Goal: Information Seeking & Learning: Learn about a topic

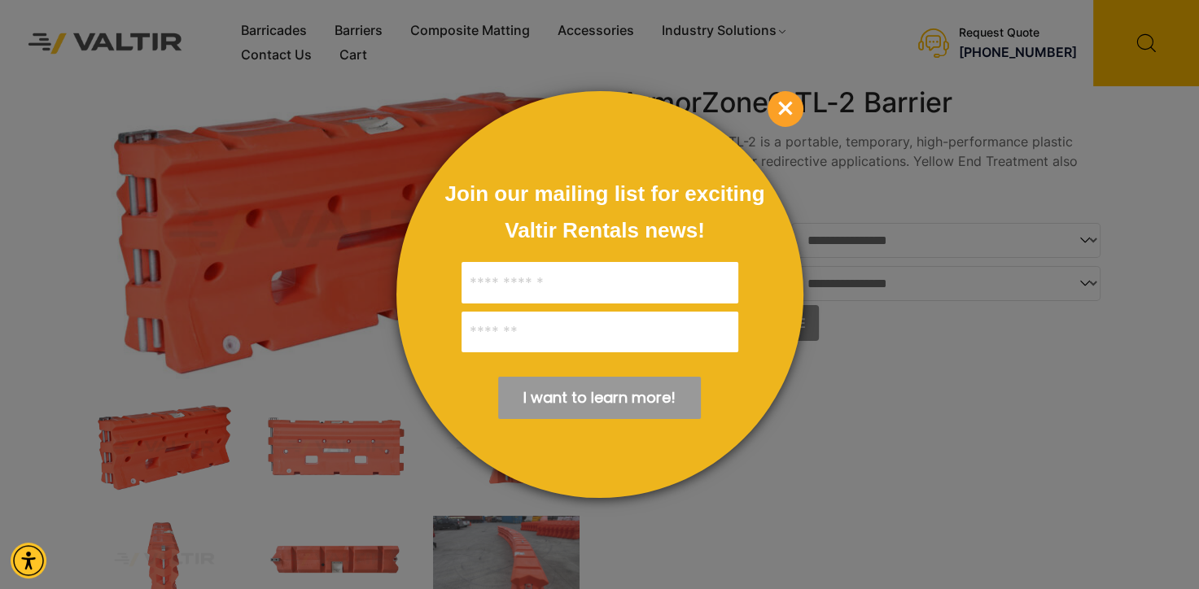
click at [792, 112] on span "×" at bounding box center [785, 109] width 36 height 36
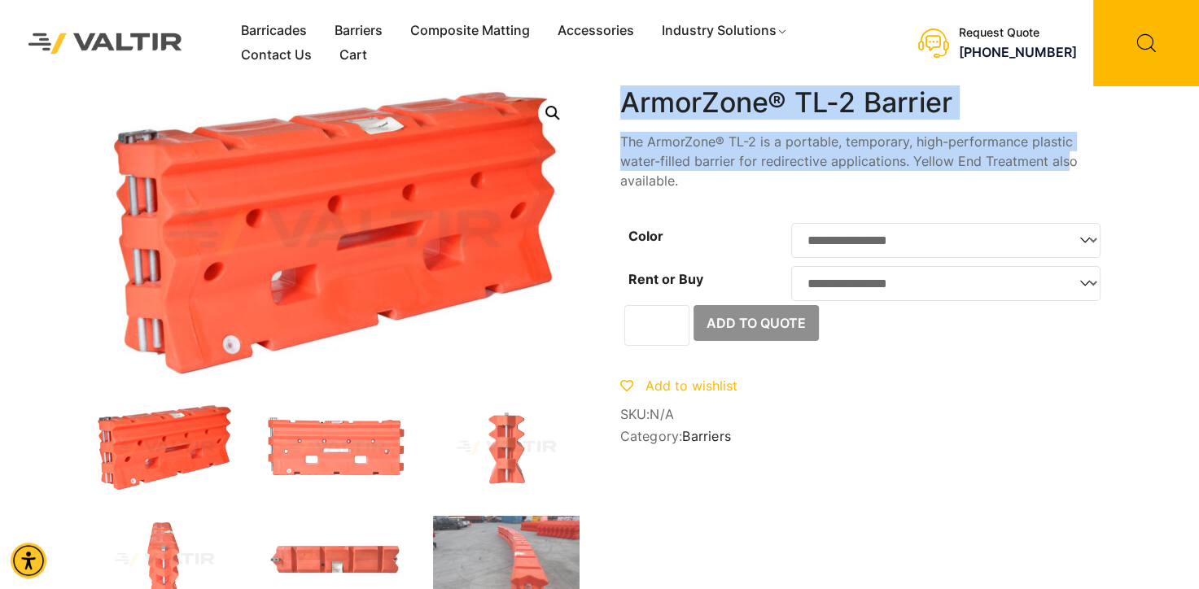
drag, startPoint x: 620, startPoint y: 105, endPoint x: 1090, endPoint y: 171, distance: 474.2
click at [1089, 171] on div "**********" at bounding box center [864, 268] width 488 height 365
drag, startPoint x: 1090, startPoint y: 171, endPoint x: 1098, endPoint y: 176, distance: 9.5
click at [1090, 171] on p "The ArmorZone® TL-2 is a portable, temporary, high-performance plastic water-fi…" at bounding box center [864, 161] width 488 height 59
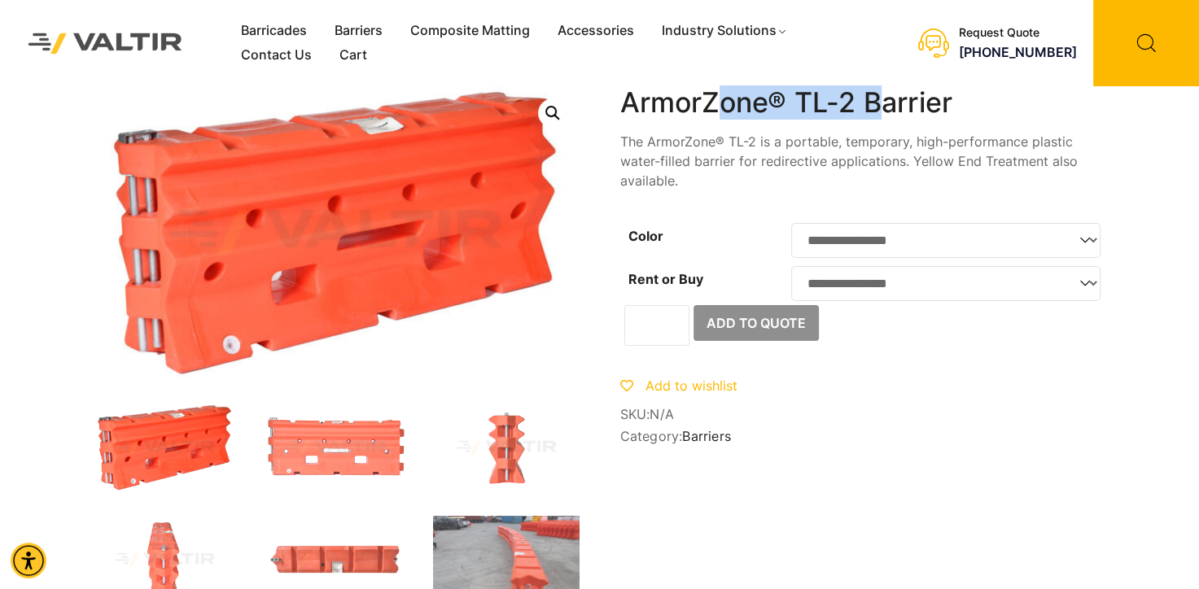
drag, startPoint x: 713, startPoint y: 101, endPoint x: 888, endPoint y: 99, distance: 175.0
click at [888, 99] on h1 "ArmorZone® TL-2 Barrier" at bounding box center [864, 102] width 488 height 33
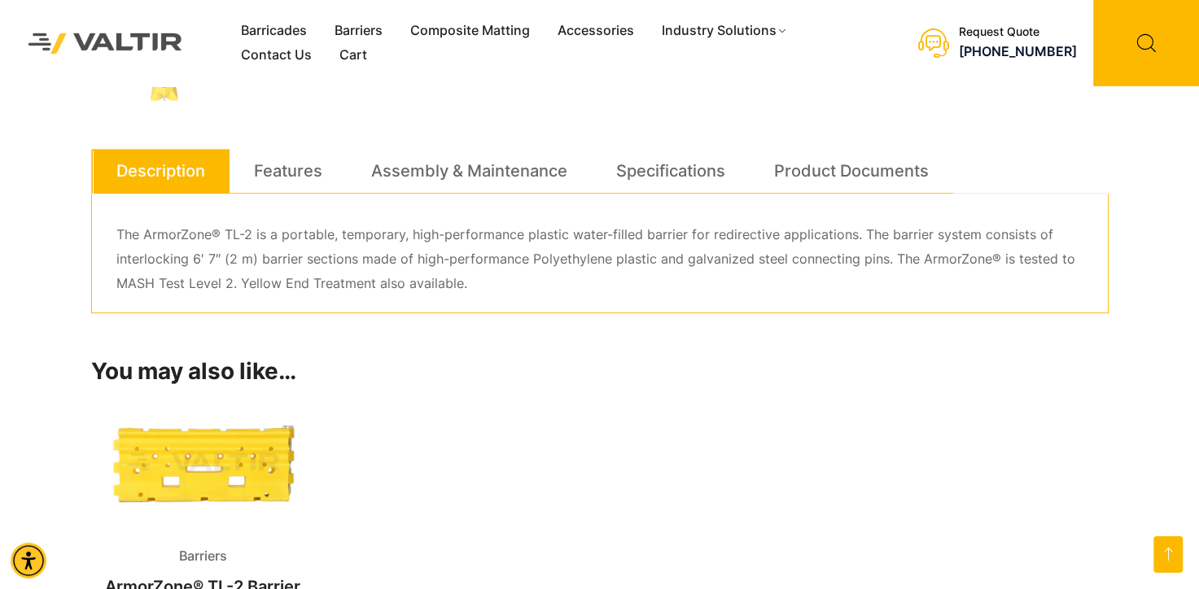
scroll to position [814, 0]
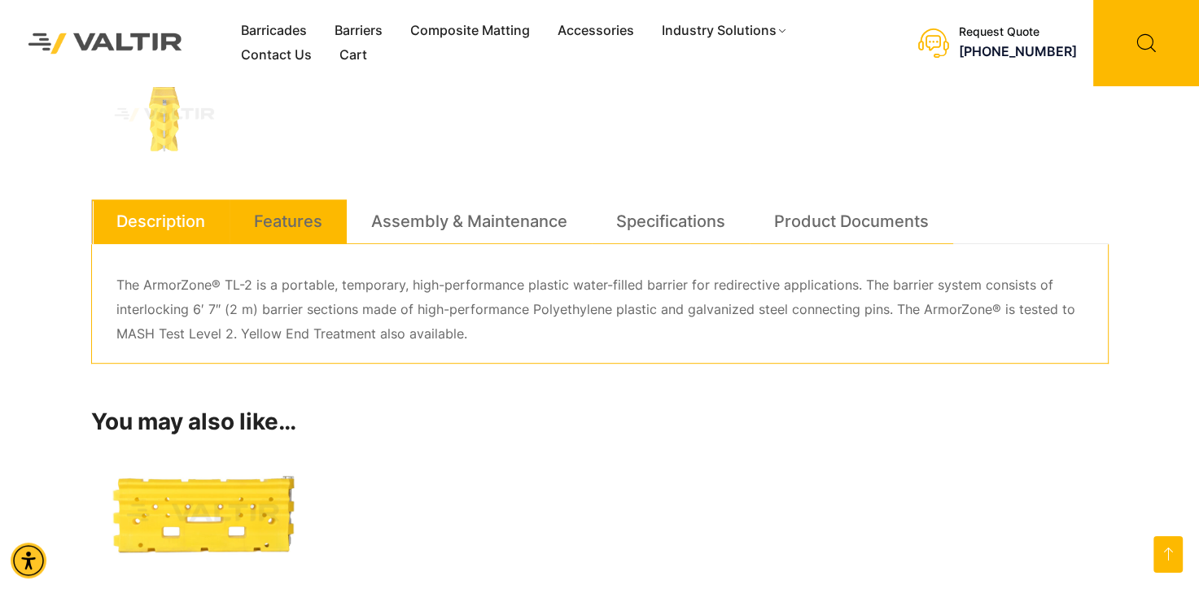
click at [309, 234] on link "Features" at bounding box center [288, 221] width 68 height 44
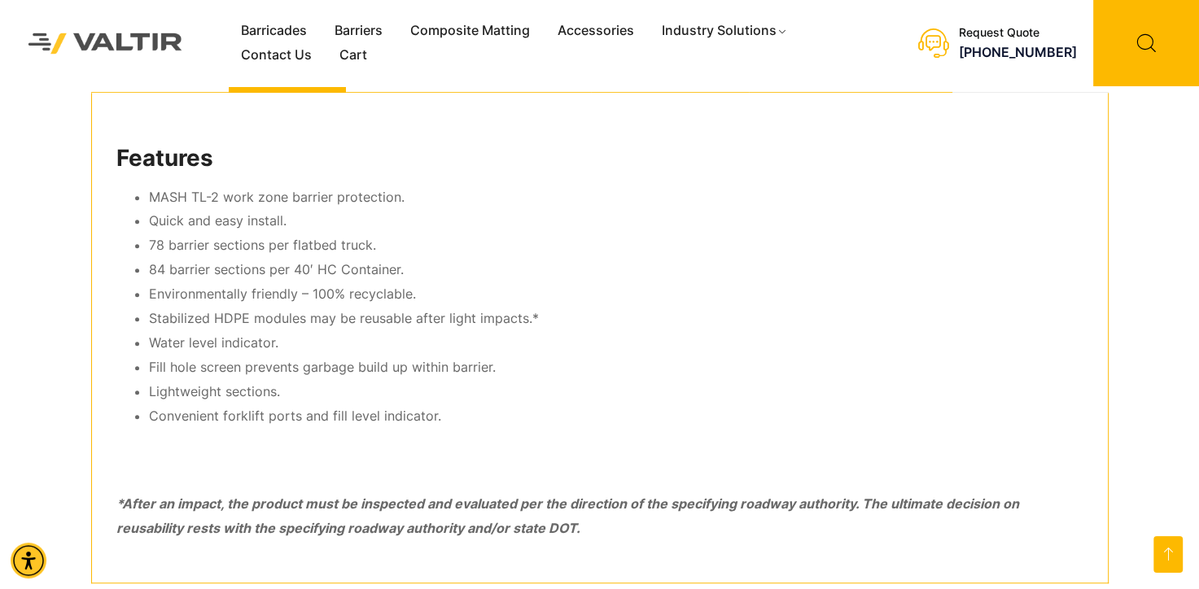
scroll to position [977, 0]
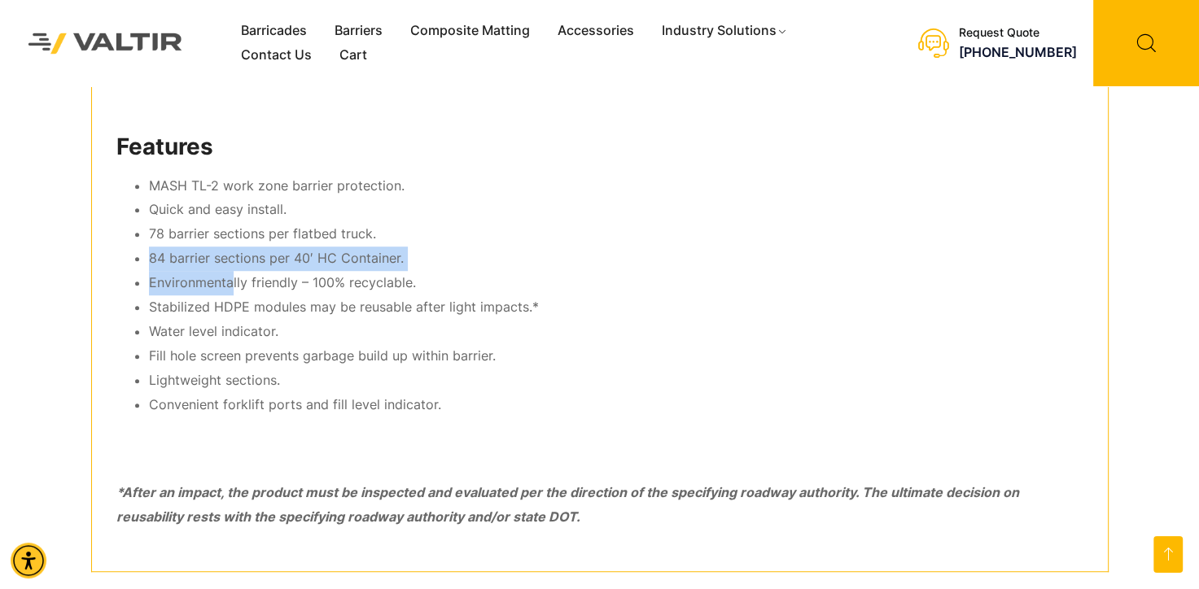
drag, startPoint x: 233, startPoint y: 286, endPoint x: 382, endPoint y: 245, distance: 154.6
click at [382, 245] on ul "MASH TL-2 work zone barrier protection. Quick and easy install. 78 barrier sect…" at bounding box center [599, 295] width 967 height 243
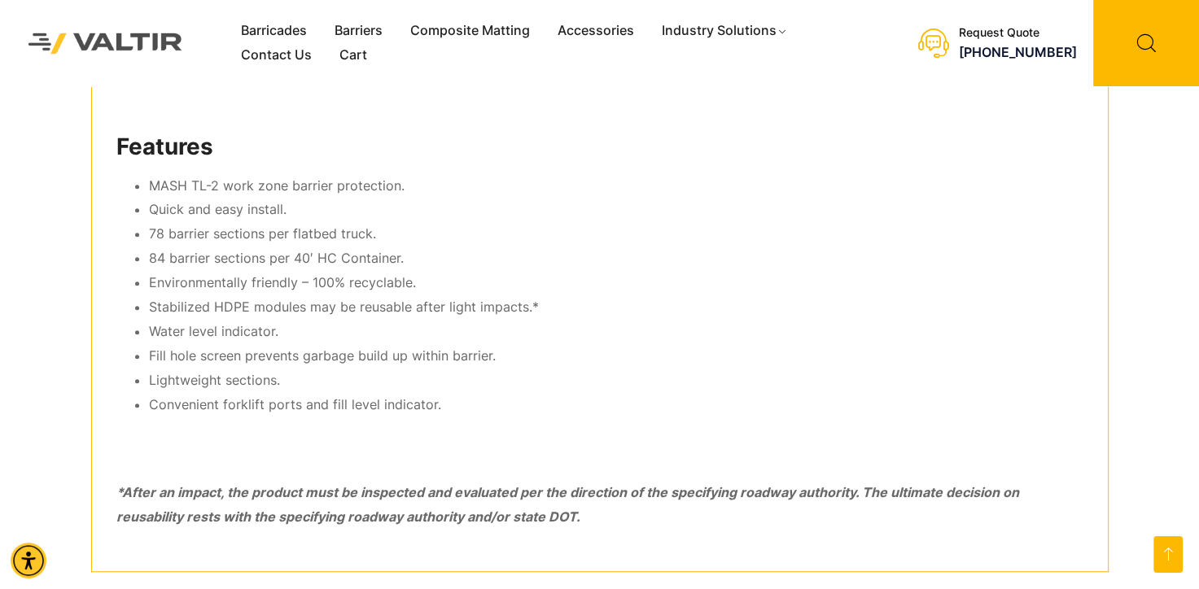
click at [296, 291] on li "Environmentally friendly – 100% recyclable." at bounding box center [616, 283] width 934 height 24
drag, startPoint x: 327, startPoint y: 274, endPoint x: 351, endPoint y: 286, distance: 26.6
click at [347, 265] on ul "MASH TL-2 work zone barrier protection. Quick and easy install. 78 barrier sect…" at bounding box center [599, 295] width 967 height 243
click at [356, 312] on li "Stabilized HDPE modules may be reusable after light impacts.*" at bounding box center [616, 307] width 934 height 24
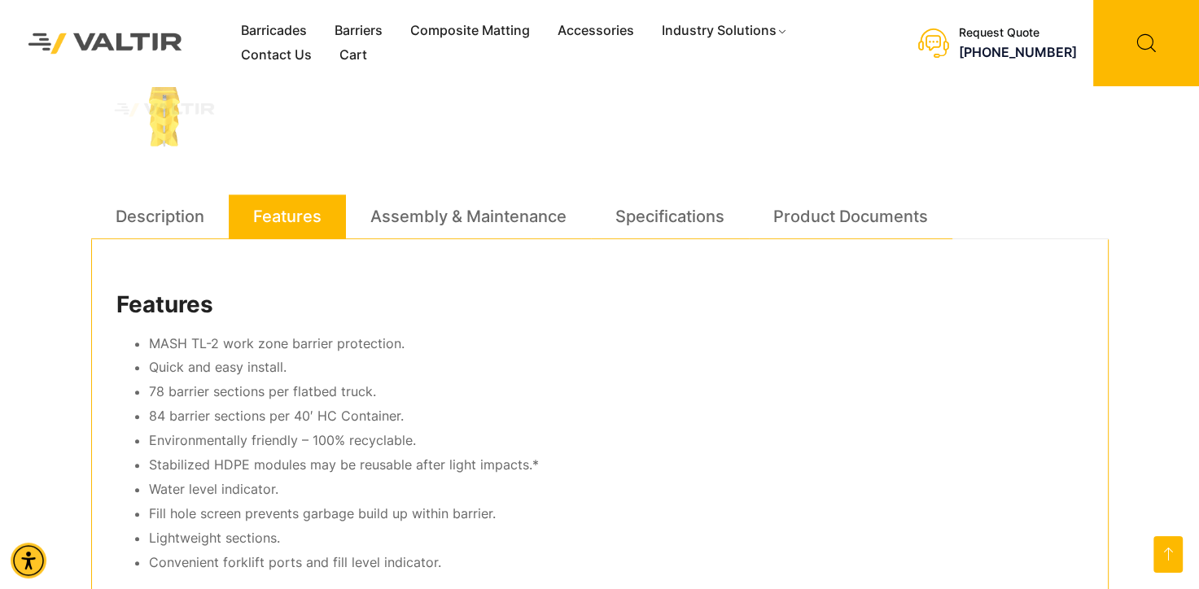
scroll to position [814, 0]
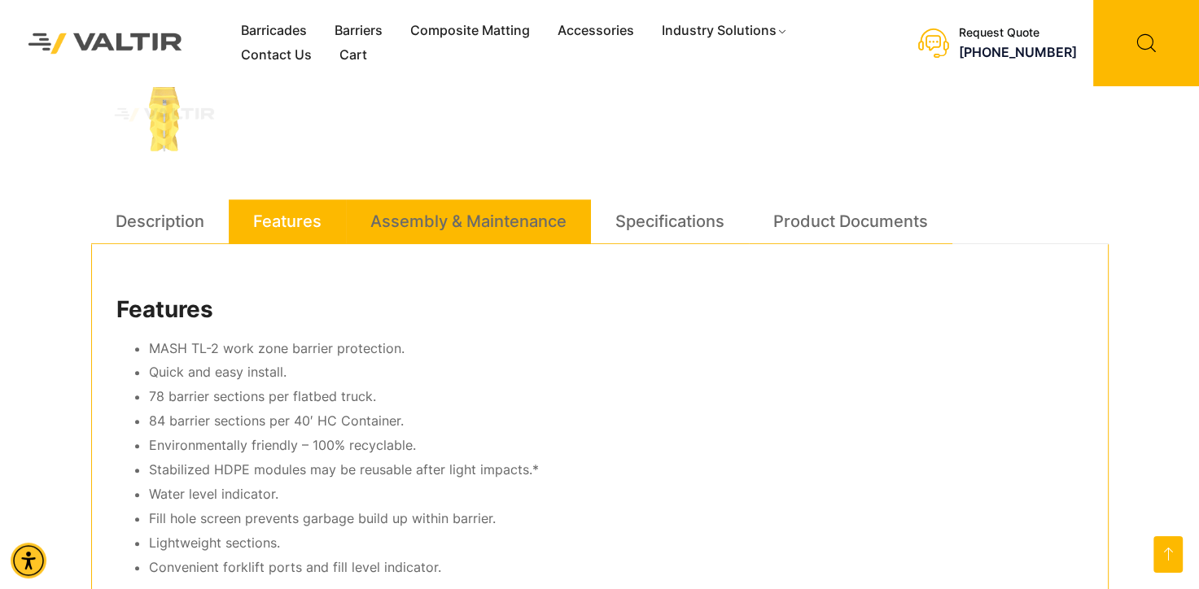
click at [440, 220] on link "Assembly & Maintenance" at bounding box center [468, 221] width 196 height 44
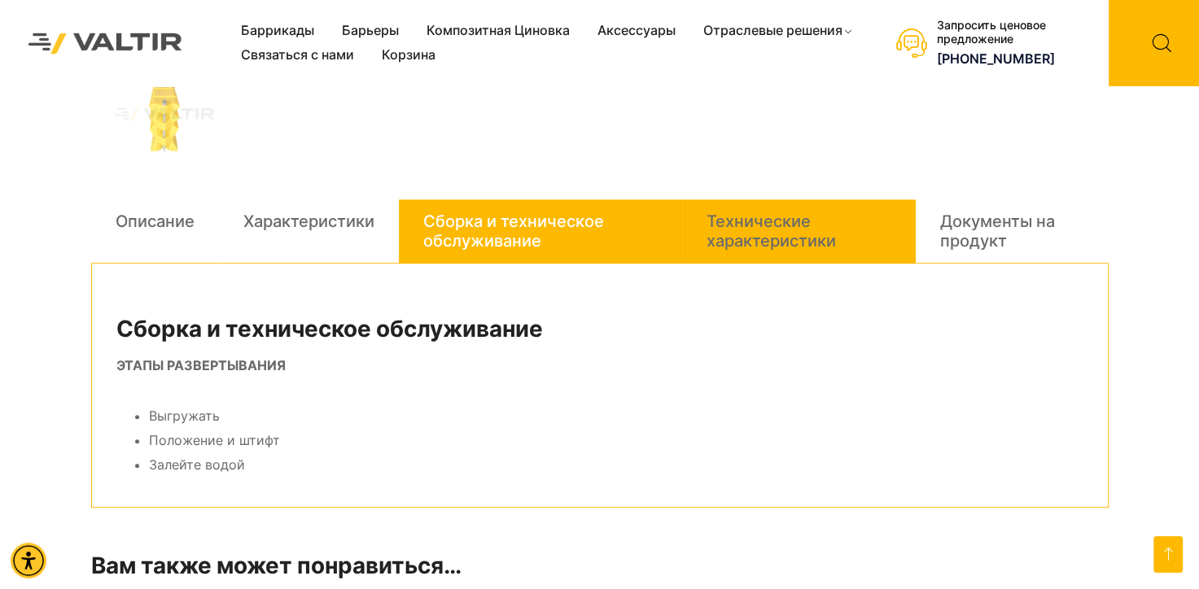
click at [800, 244] on ya-tr-span "Технические характеристики" at bounding box center [770, 231] width 129 height 39
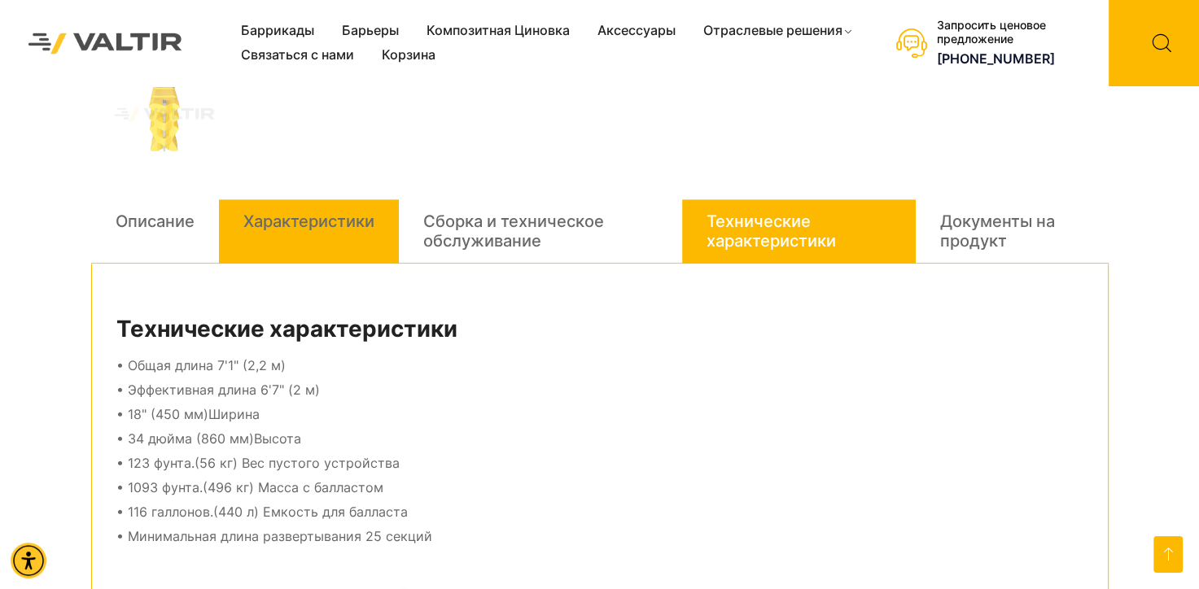
click at [308, 222] on ya-tr-span "Характеристики" at bounding box center [308, 222] width 131 height 20
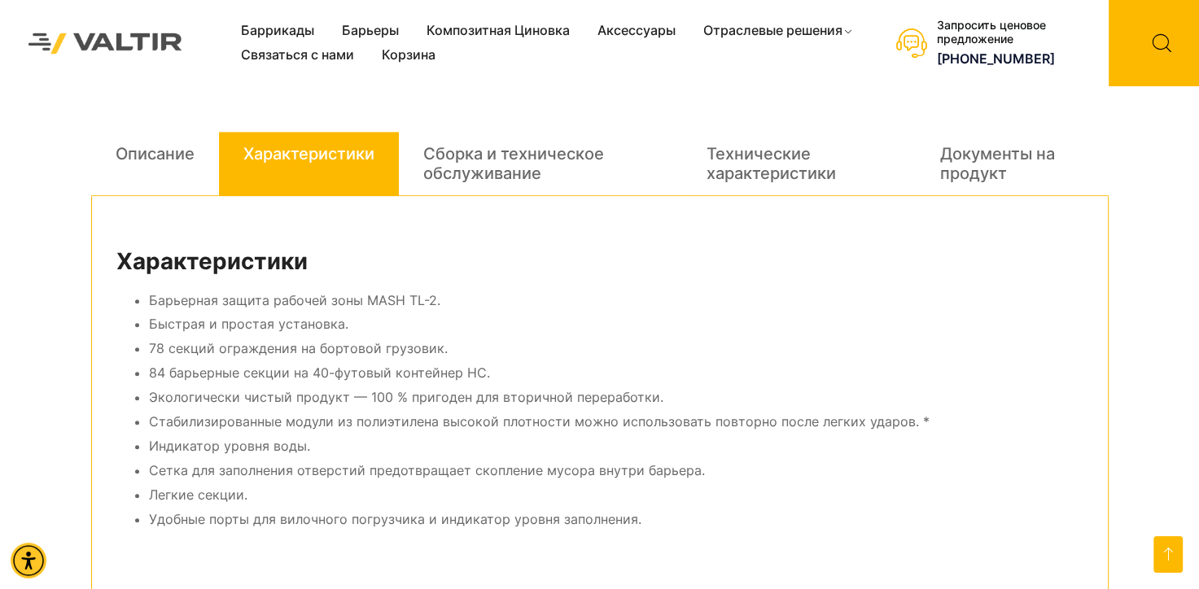
scroll to position [895, 0]
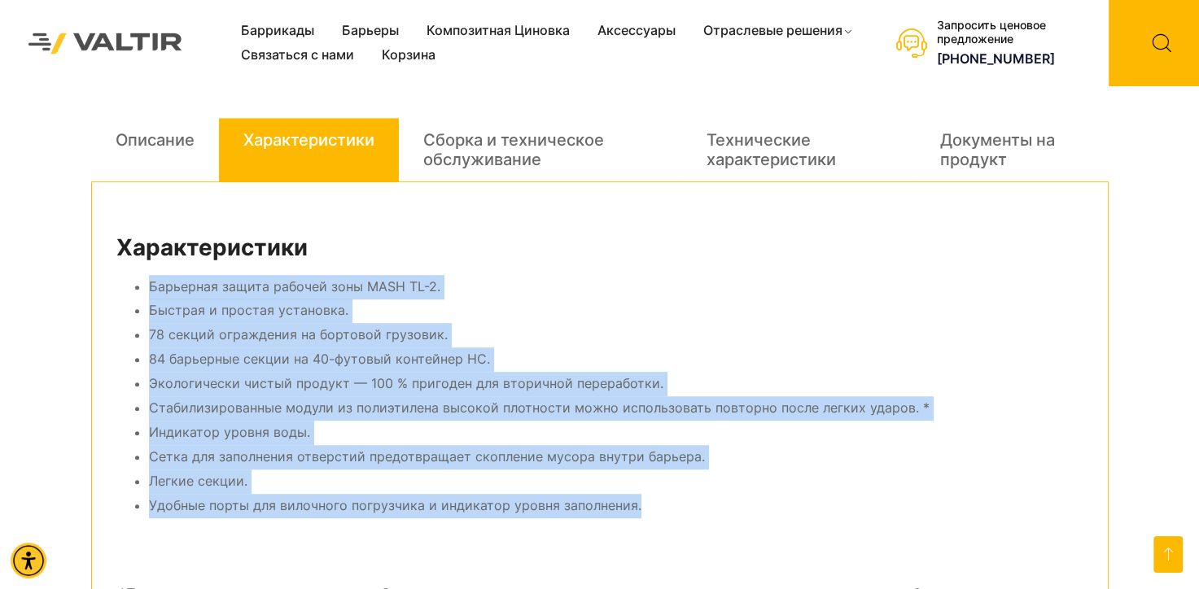
drag, startPoint x: 108, startPoint y: 285, endPoint x: 660, endPoint y: 513, distance: 597.0
click at [660, 513] on div "Характеристики Барьерная защита рабочей зоны MASH TL-2. Быстрая и простая устан…" at bounding box center [599, 428] width 1017 height 492
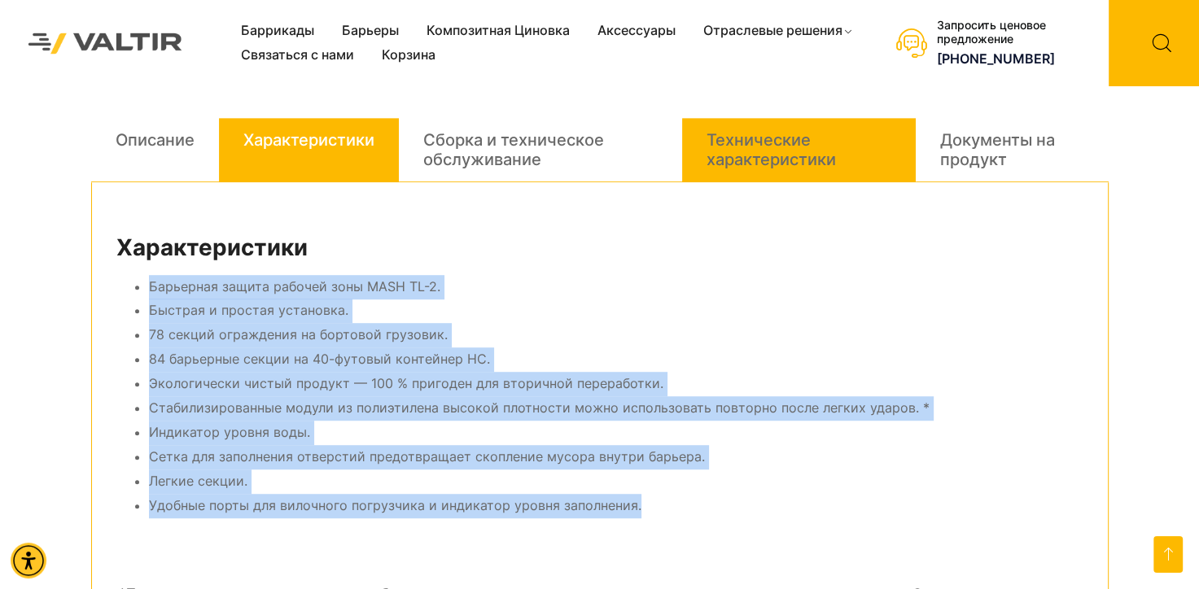
click at [719, 142] on ya-tr-span "Технические характеристики" at bounding box center [770, 149] width 129 height 39
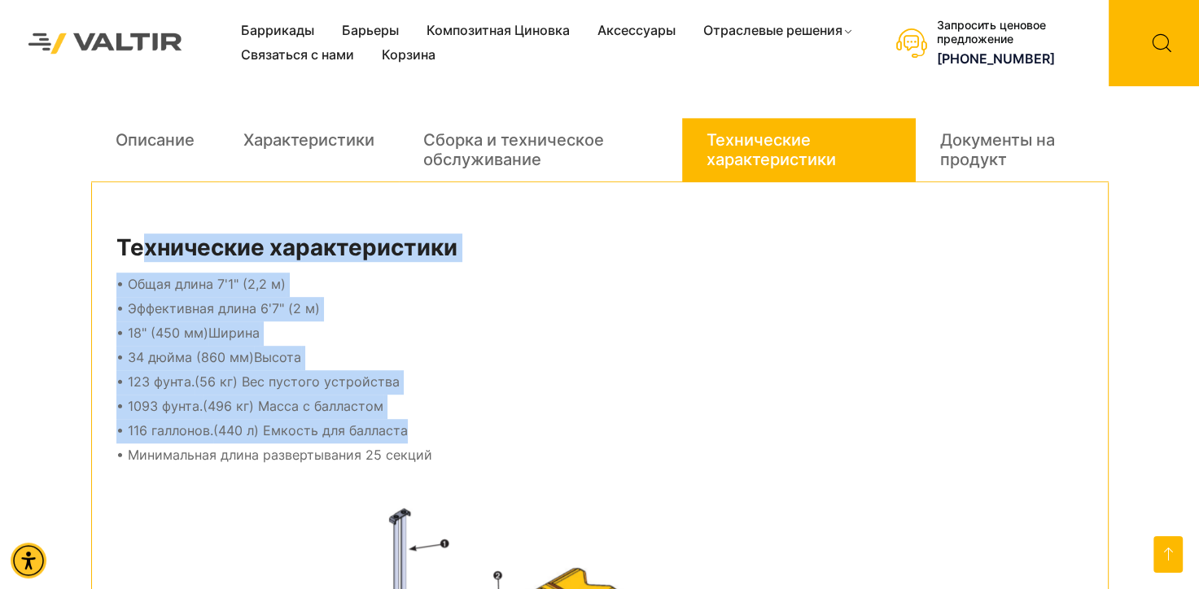
drag, startPoint x: 137, startPoint y: 235, endPoint x: 426, endPoint y: 442, distance: 355.2
click at [426, 442] on div "Технические характеристики • Общая длина 7'1" (2,2 м) • Эффективная длина 6'7" …" at bounding box center [599, 555] width 1017 height 747
drag, startPoint x: 150, startPoint y: 295, endPoint x: 159, endPoint y: 273, distance: 23.7
click at [150, 295] on p "• Общая длина 7'1" (2,2 м) • Эффективная длина 6'7" (2 м) • 18" (450 мм) Ширина…" at bounding box center [599, 370] width 967 height 194
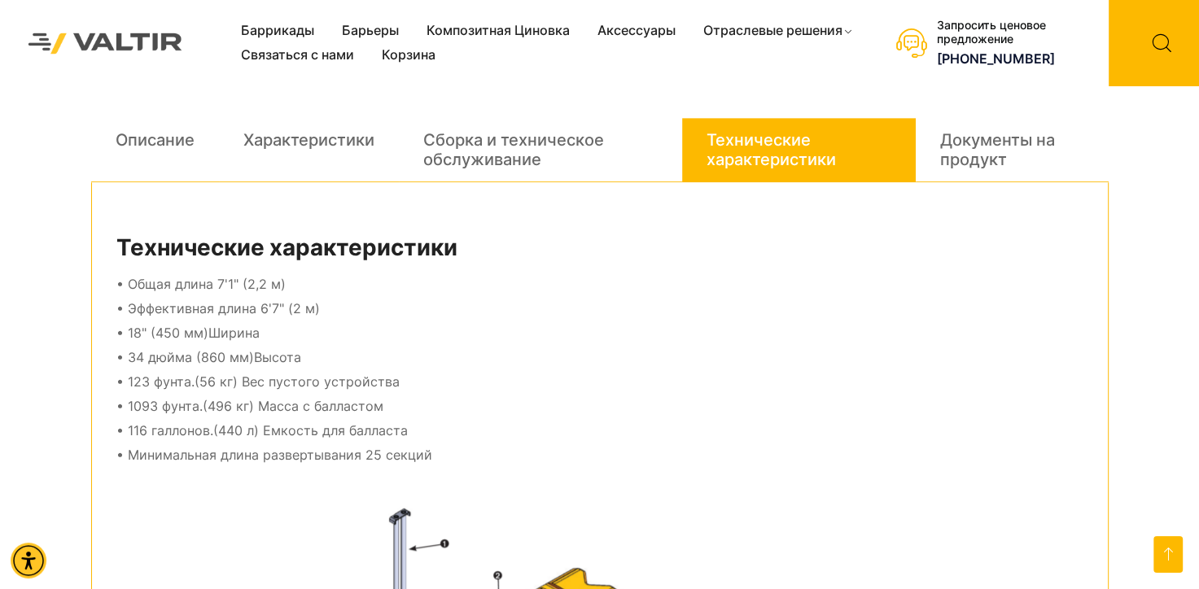
click at [111, 260] on div "Технические характеристики • Общая длина 7'1" (2,2 м) • Эффективная длина 6'7" …" at bounding box center [599, 555] width 1017 height 747
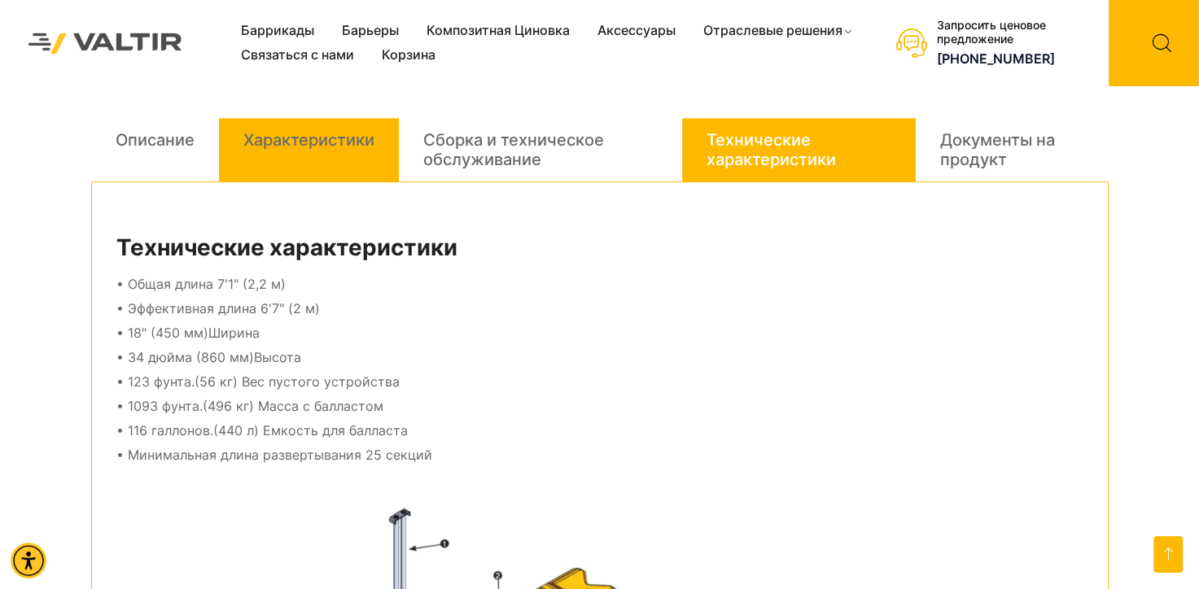
click at [265, 139] on ya-tr-span "Характеристики" at bounding box center [308, 140] width 131 height 20
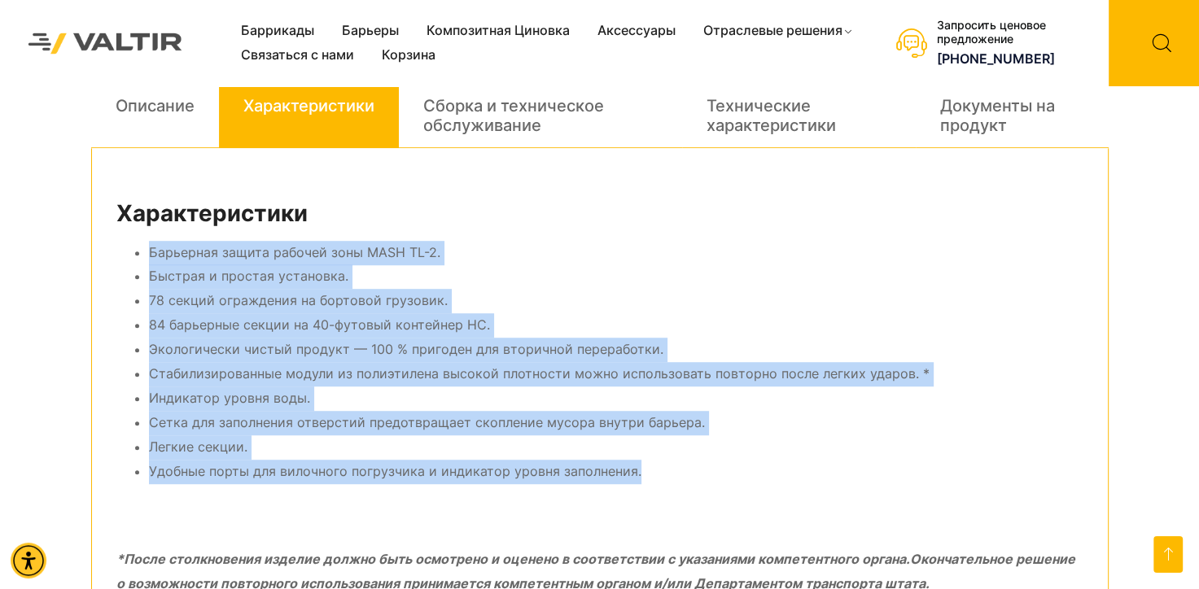
drag, startPoint x: 147, startPoint y: 287, endPoint x: 660, endPoint y: 470, distance: 544.4
click at [658, 470] on ul "Барьерная защита рабочей зоны MASH TL-2. Быстрая и простая установка. 78 секций…" at bounding box center [599, 362] width 967 height 243
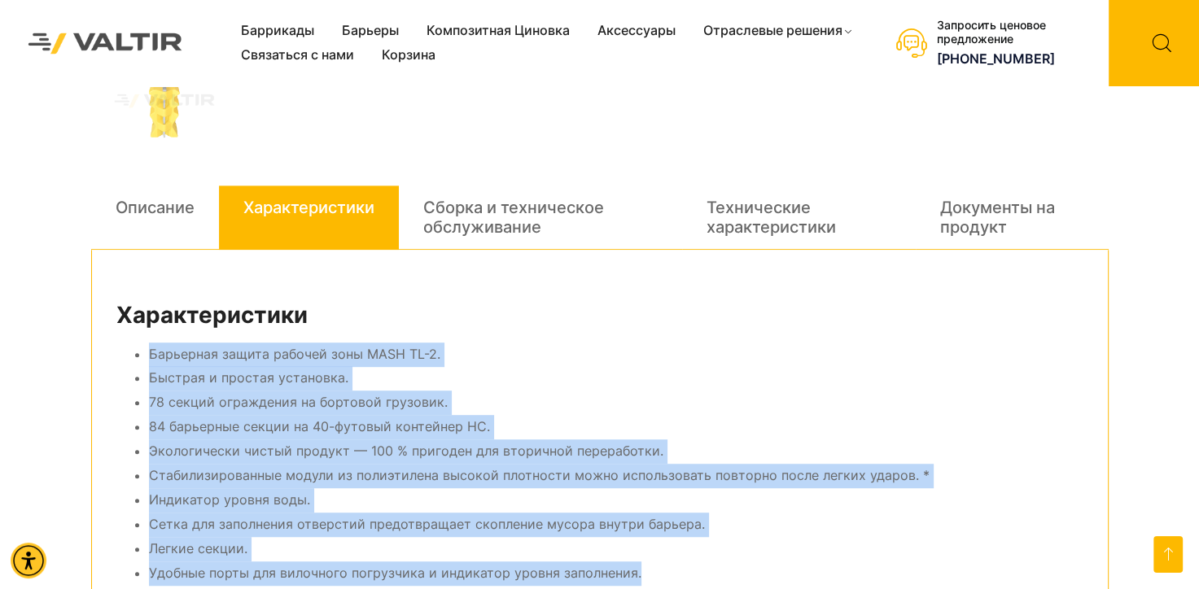
scroll to position [767, 0]
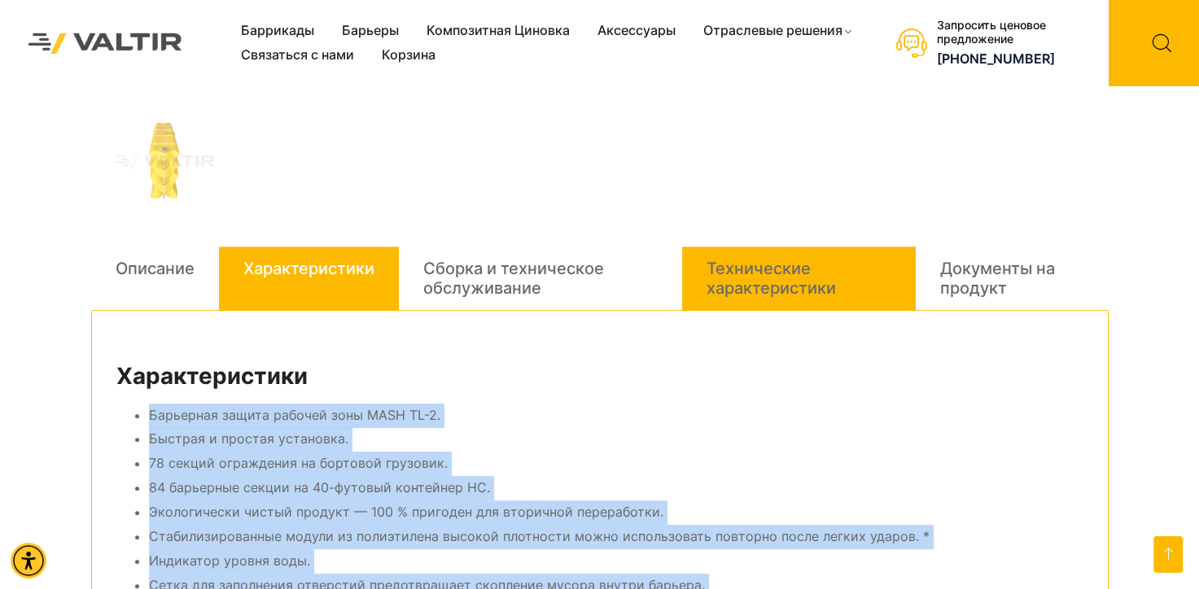
click at [780, 280] on ya-tr-span "Технические характеристики" at bounding box center [770, 278] width 129 height 39
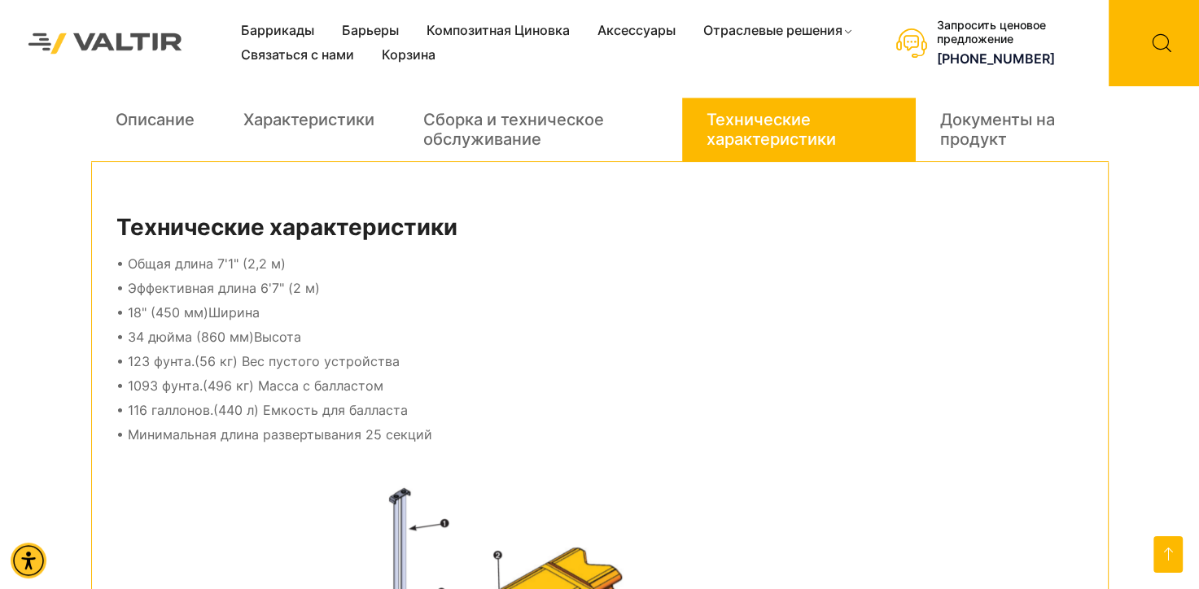
scroll to position [929, 0]
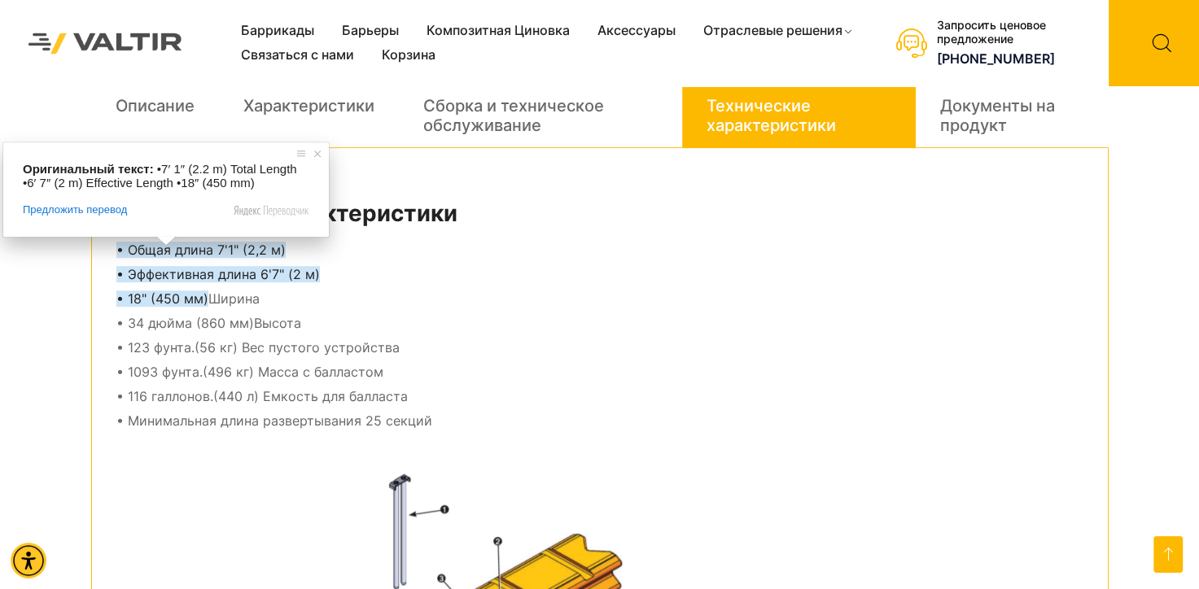
drag, startPoint x: 121, startPoint y: 255, endPoint x: 438, endPoint y: 428, distance: 360.9
click at [438, 428] on p "• Общая длина 7'1" (2,2 м) • Эффективная длина 6'7" (2 м) • 18" (450 мм) Ширина…" at bounding box center [599, 335] width 967 height 194
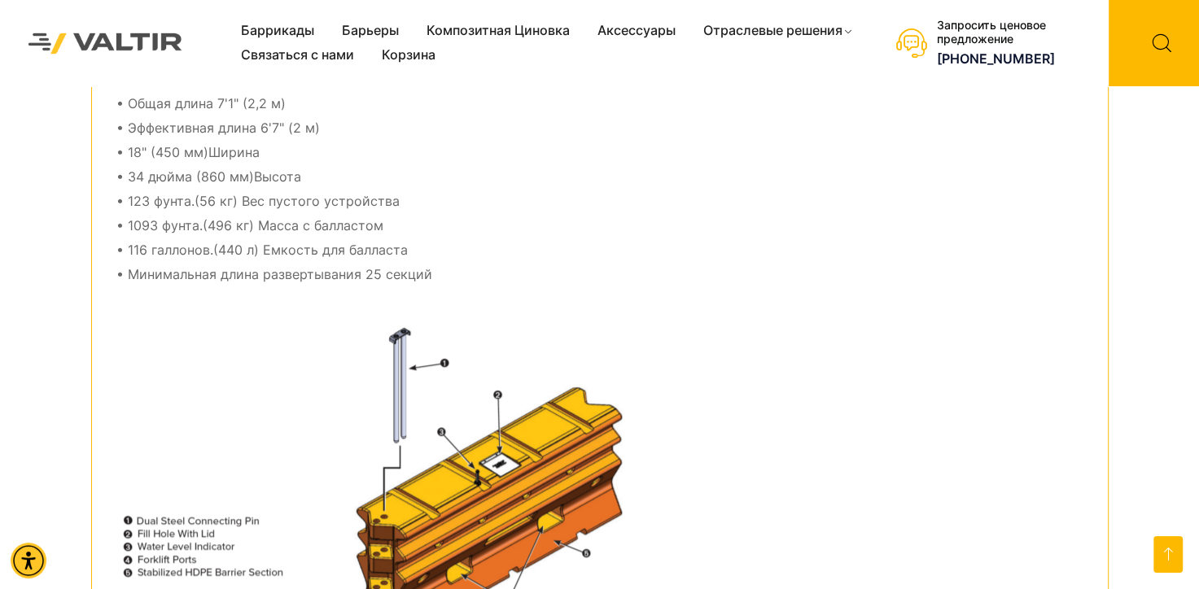
scroll to position [1011, 0]
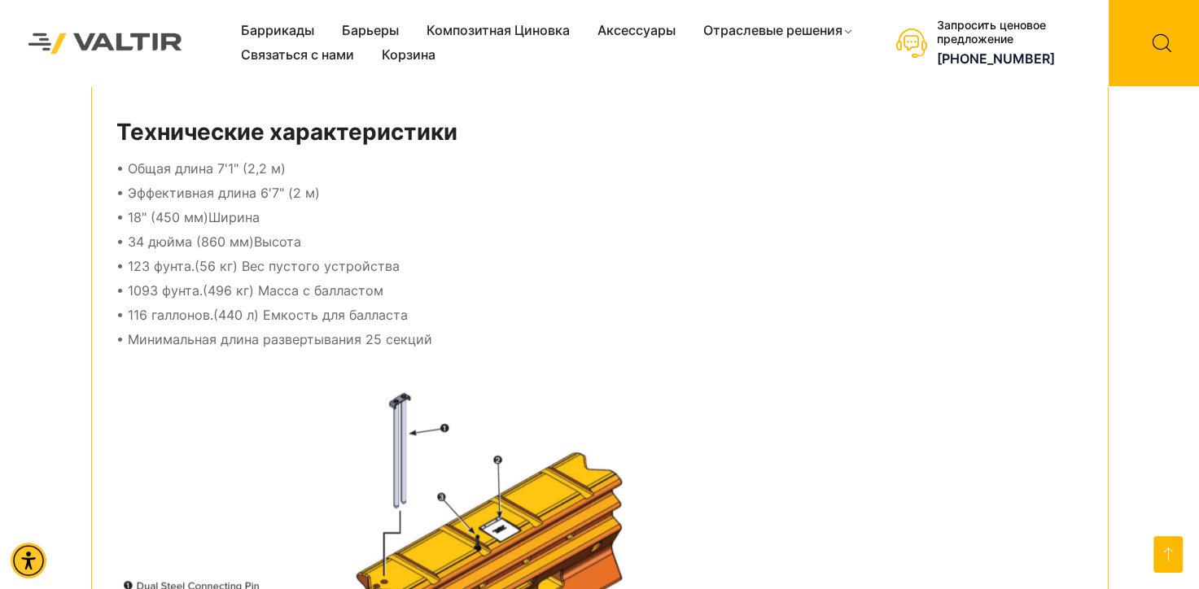
click at [434, 259] on p "• Общая длина 7'1" (2,2 м) • Эффективная длина 6'7" (2 м) • 18" (450 мм) Ширина…" at bounding box center [599, 254] width 967 height 194
